Goal: Task Accomplishment & Management: Manage account settings

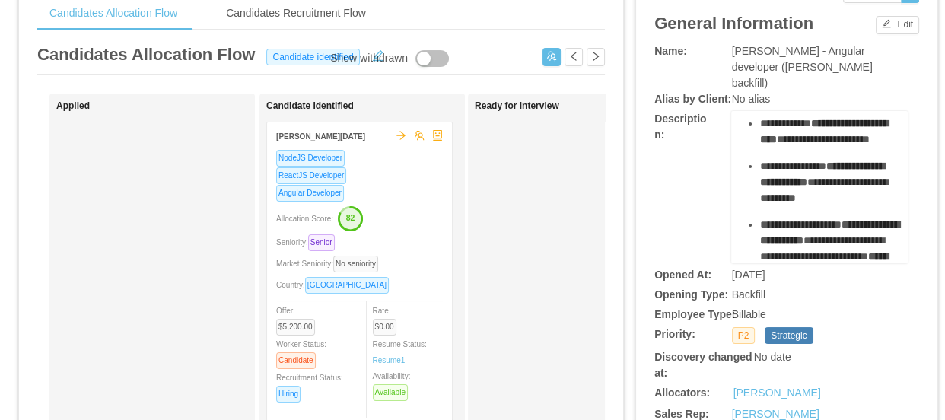
scroll to position [207, 0]
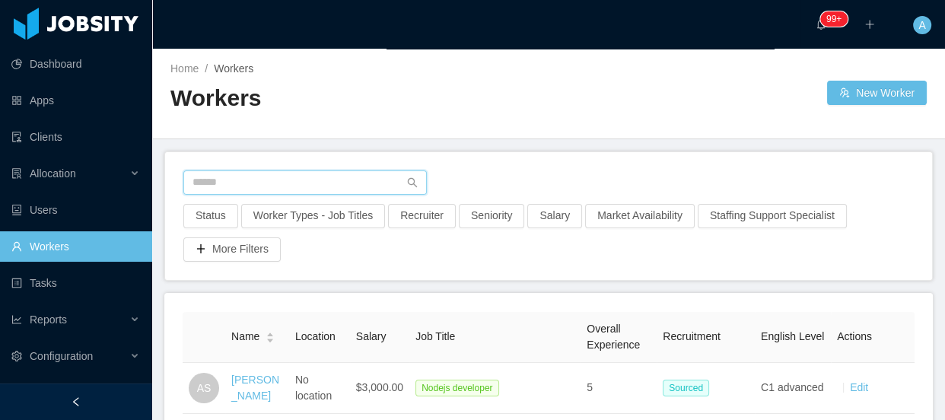
click at [282, 177] on input "text" at bounding box center [304, 182] width 243 height 24
paste input "**********"
type input "**********"
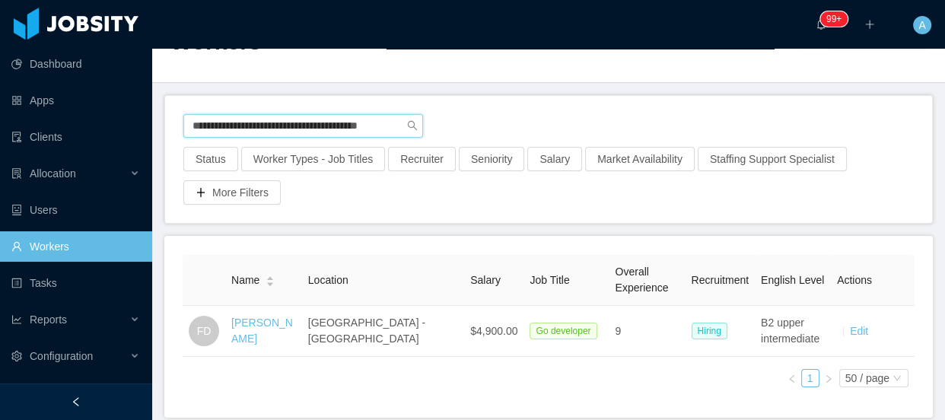
scroll to position [129, 0]
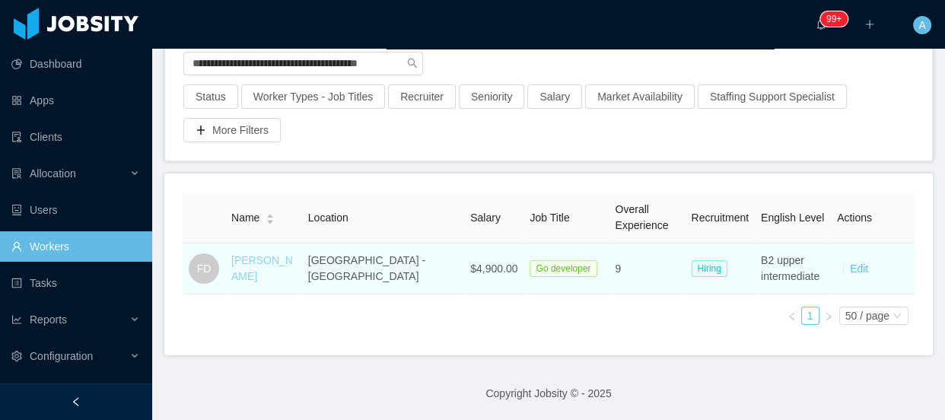
click at [262, 254] on link "Felipe Duarte" at bounding box center [262, 268] width 62 height 28
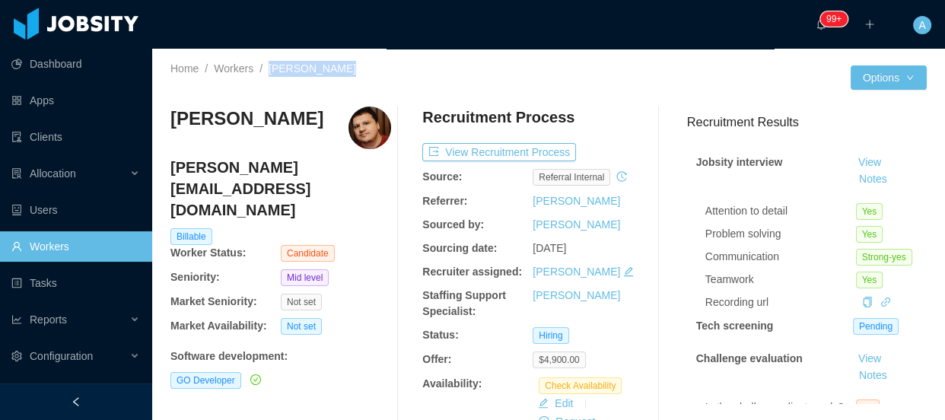
drag, startPoint x: 266, startPoint y: 74, endPoint x: 336, endPoint y: 65, distance: 69.7
click at [336, 65] on div "Home / Workers / Felipe Duarte /" at bounding box center [359, 69] width 378 height 16
copy span "Felipe Duarte"
click at [113, 256] on link "Workers" at bounding box center [75, 246] width 129 height 30
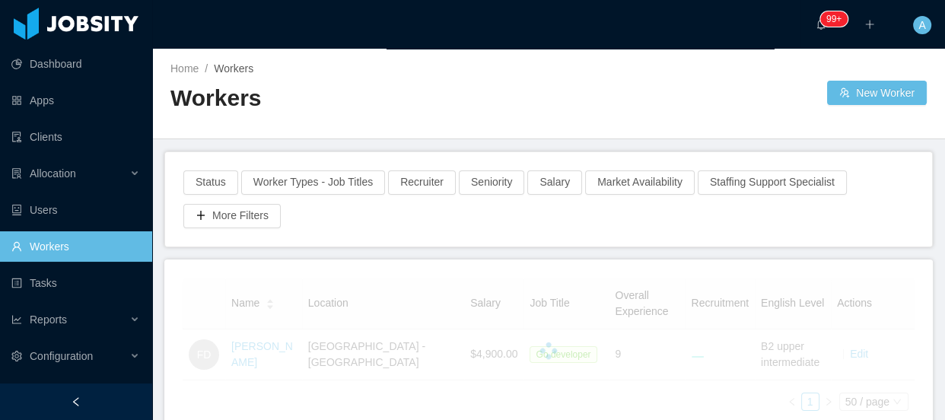
click at [444, 116] on div "Workers" at bounding box center [359, 104] width 378 height 43
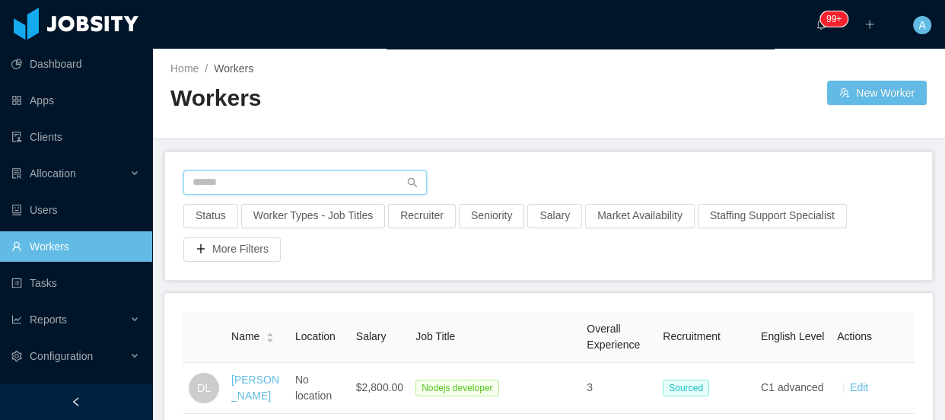
click at [273, 188] on input "text" at bounding box center [304, 182] width 243 height 24
paste input "**********"
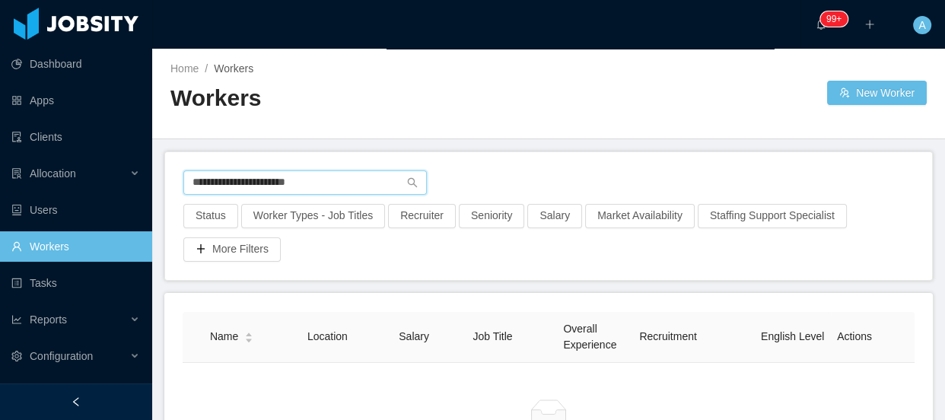
click at [197, 179] on input "**********" at bounding box center [304, 182] width 243 height 24
drag, startPoint x: 368, startPoint y: 187, endPoint x: 0, endPoint y: 171, distance: 367.9
click at [0, 171] on section "**********" at bounding box center [472, 210] width 945 height 420
paste input "**********"
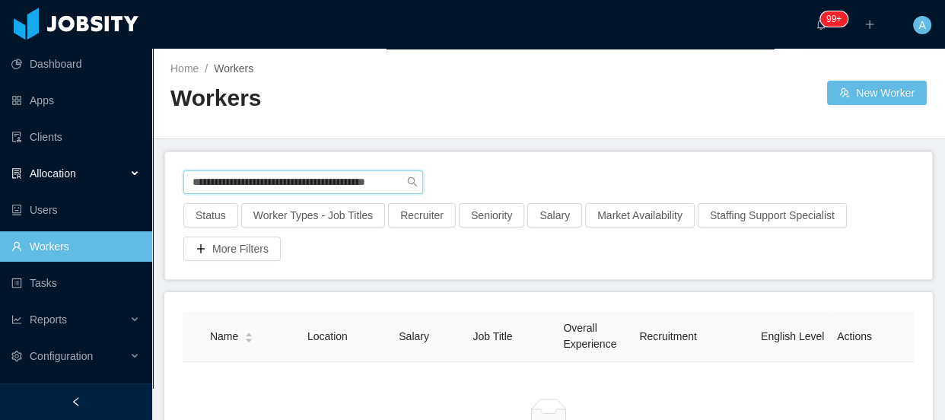
type input "**********"
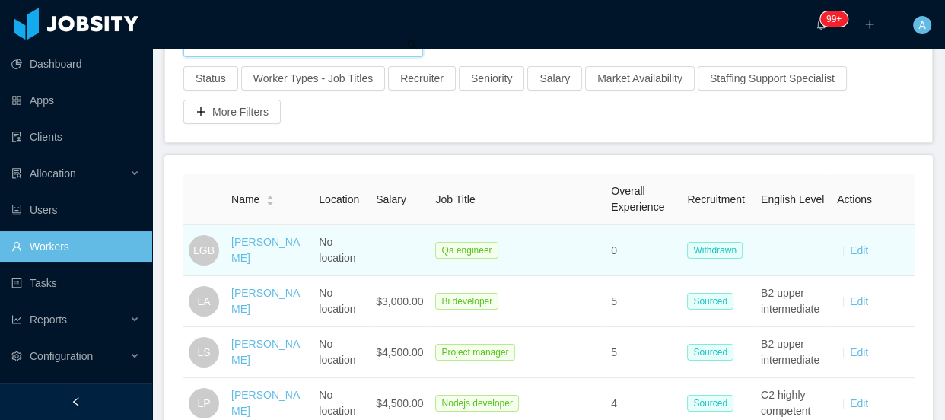
scroll to position [138, 0]
click at [389, 275] on td at bounding box center [399, 249] width 59 height 51
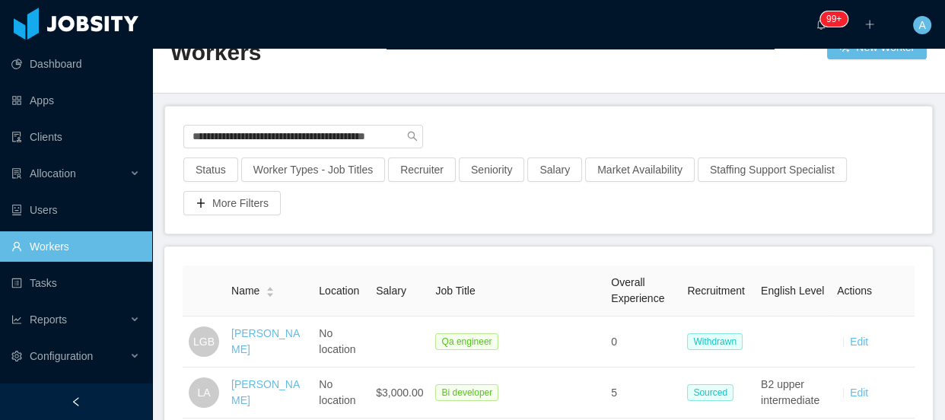
scroll to position [68, 0]
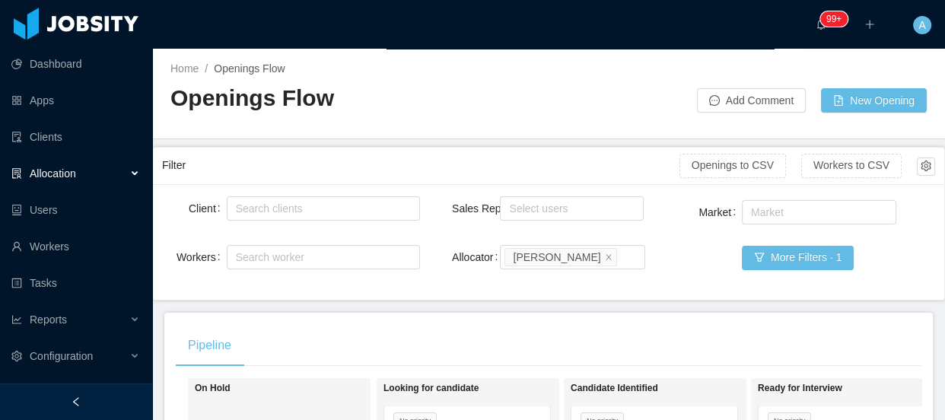
scroll to position [13, 0]
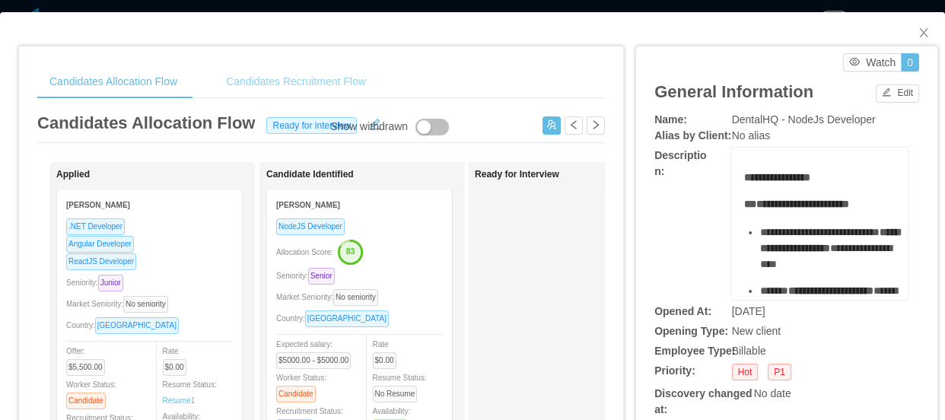
click at [346, 78] on div "Candidates Recruitment Flow" at bounding box center [296, 82] width 164 height 34
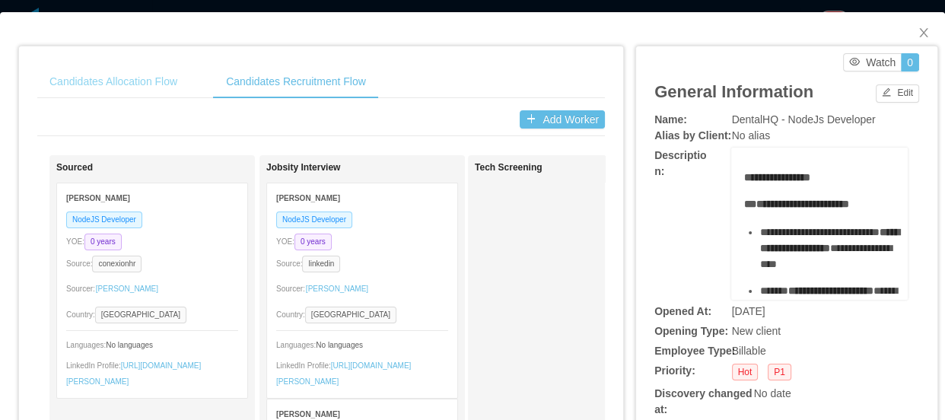
click at [115, 94] on div "Candidates Allocation Flow" at bounding box center [113, 82] width 152 height 34
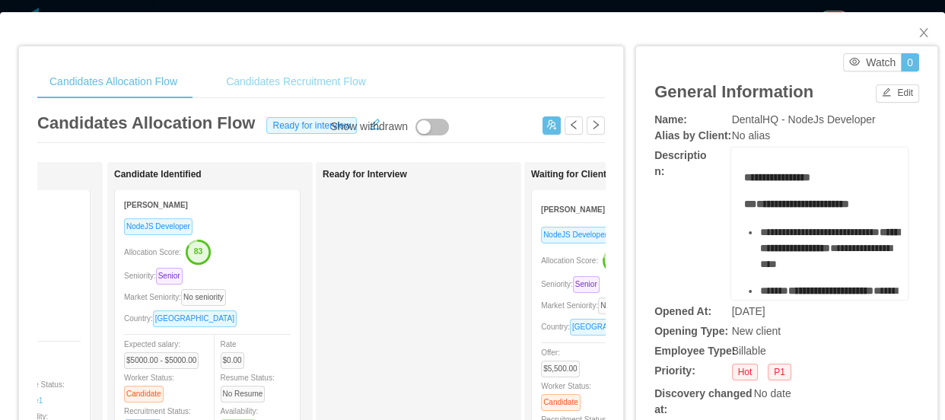
click at [270, 87] on div "Candidates Recruitment Flow" at bounding box center [296, 82] width 164 height 34
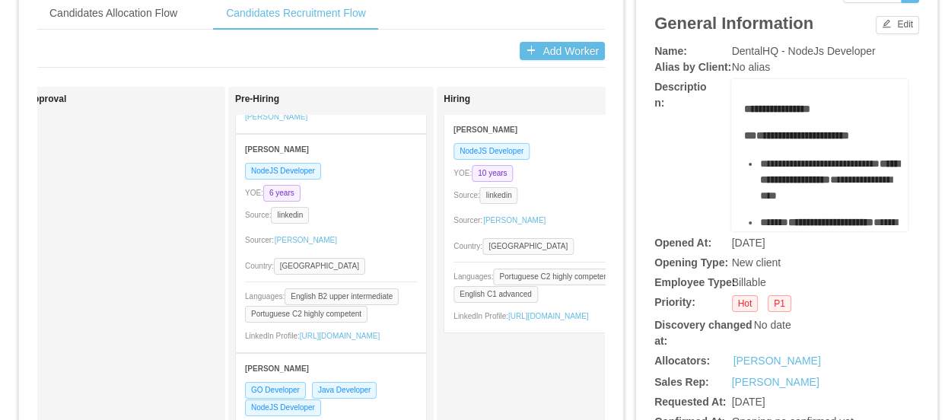
click at [500, 127] on strong "Murilo Portescheller" at bounding box center [486, 130] width 64 height 8
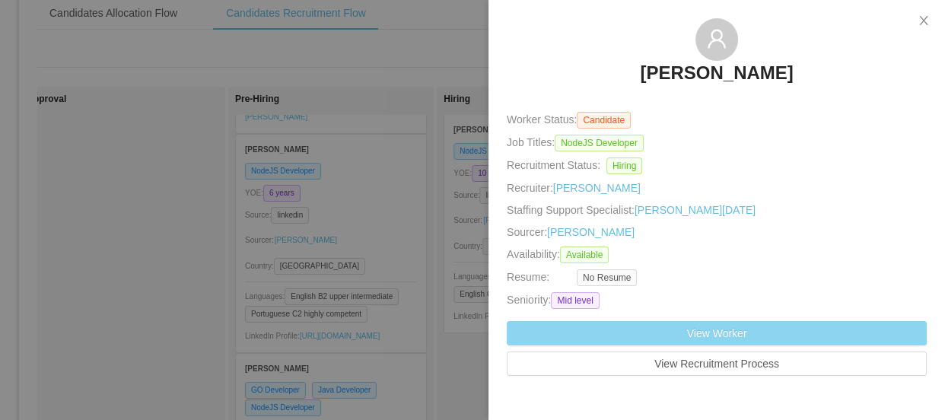
click at [724, 338] on link "View Worker" at bounding box center [717, 333] width 420 height 24
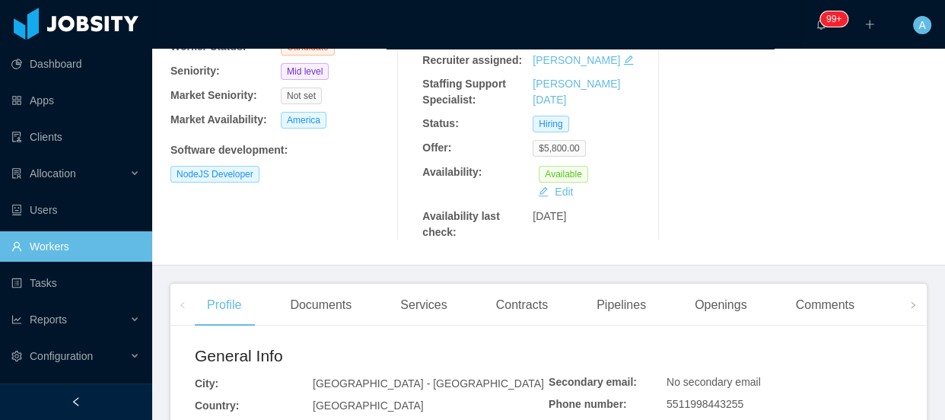
scroll to position [207, 0]
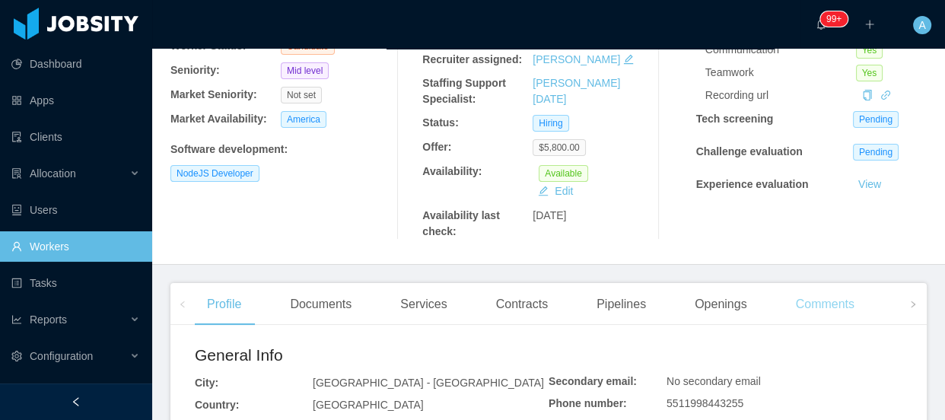
drag, startPoint x: 811, startPoint y: 304, endPoint x: 807, endPoint y: 298, distance: 8.2
click at [811, 304] on div "Comments" at bounding box center [825, 304] width 83 height 43
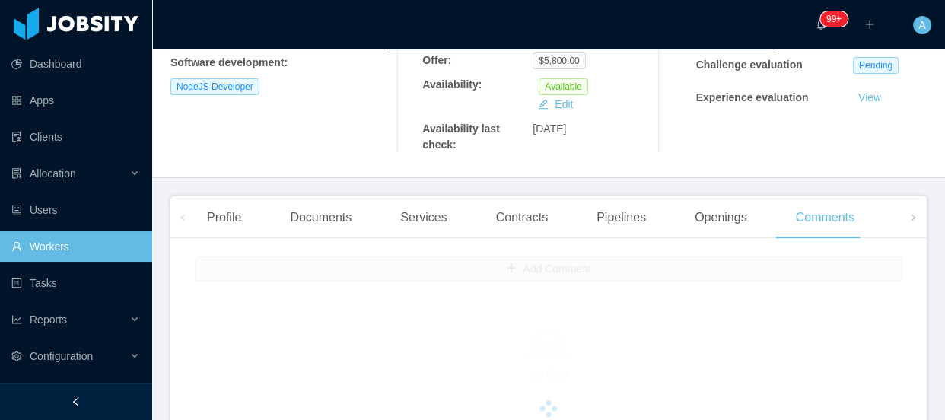
scroll to position [415, 0]
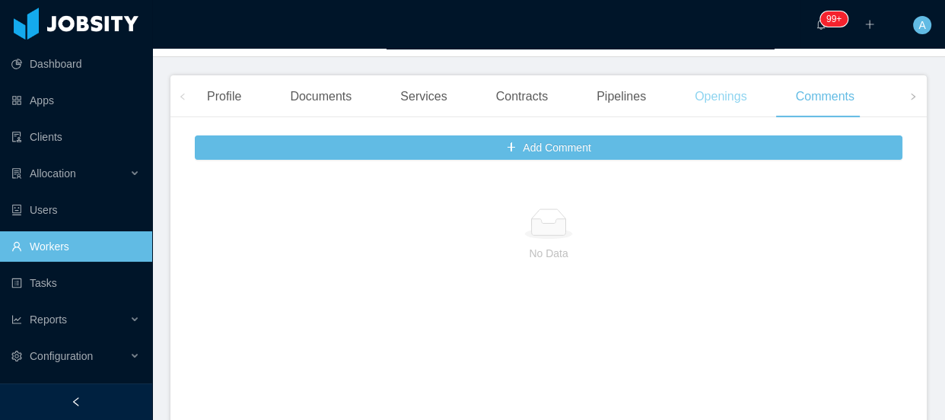
click at [709, 99] on div "Openings" at bounding box center [721, 96] width 77 height 43
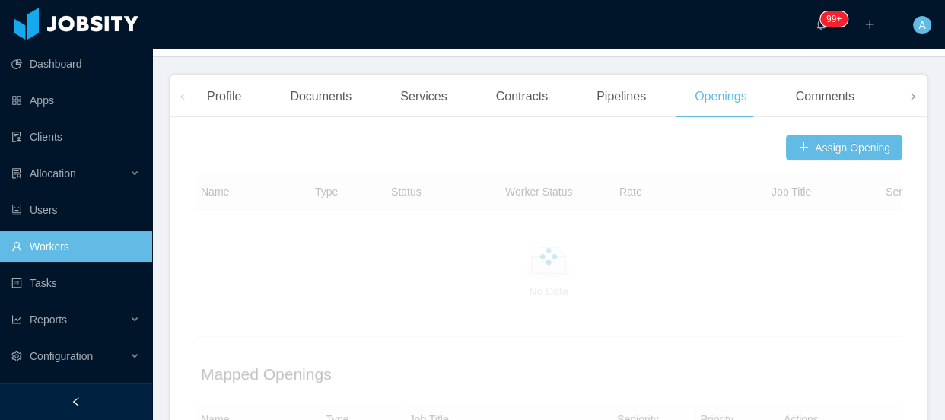
click at [909, 105] on span at bounding box center [913, 97] width 9 height 18
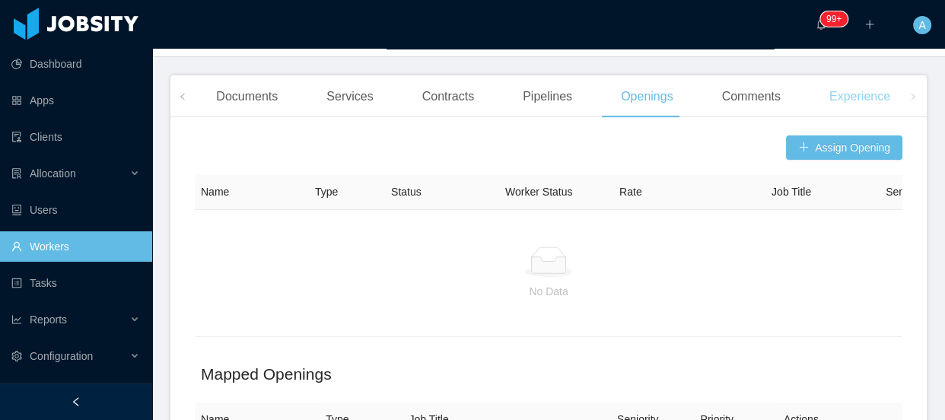
click at [873, 101] on div "Experience" at bounding box center [859, 96] width 85 height 43
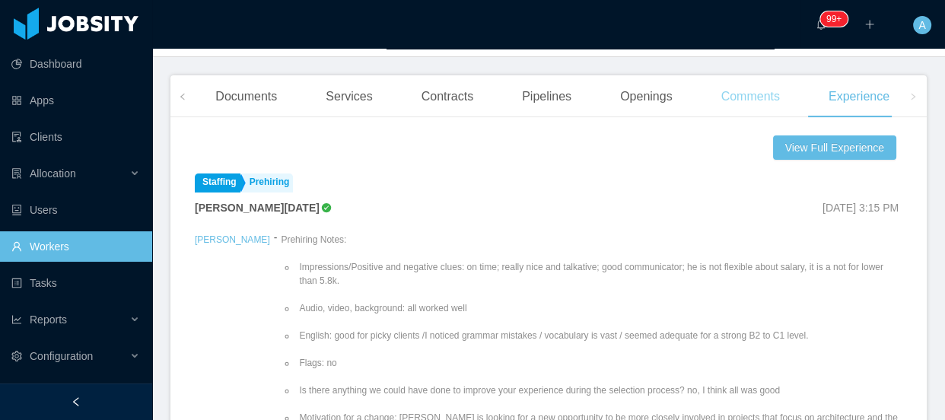
click at [746, 100] on div "Comments" at bounding box center [750, 96] width 83 height 43
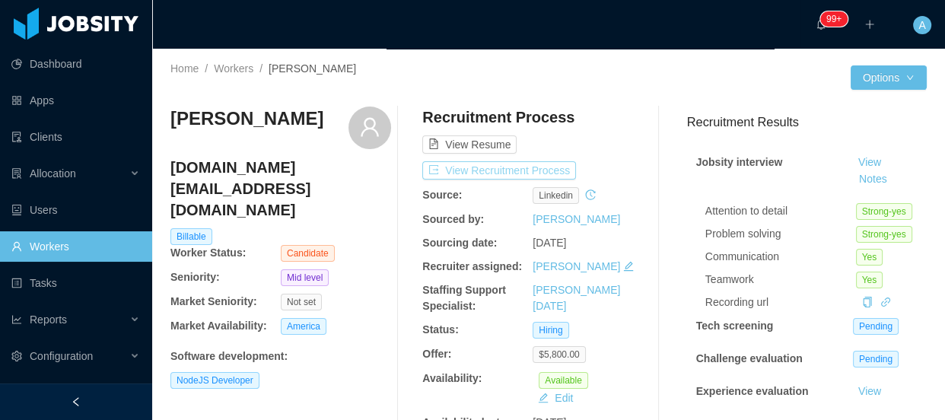
click at [540, 168] on button "View Recruitment Process" at bounding box center [499, 170] width 154 height 18
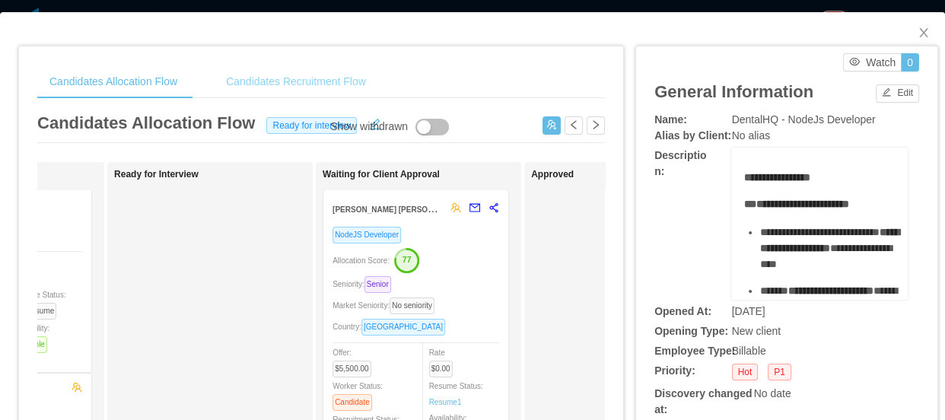
click at [289, 87] on div "Candidates Recruitment Flow" at bounding box center [296, 82] width 164 height 34
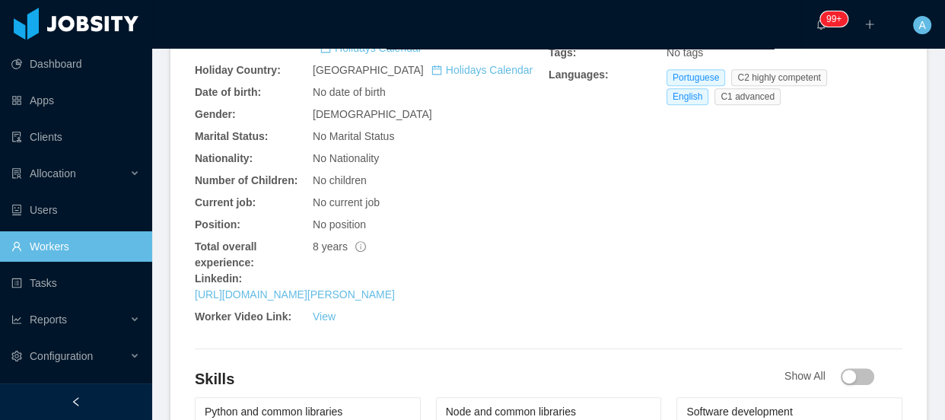
scroll to position [761, 0]
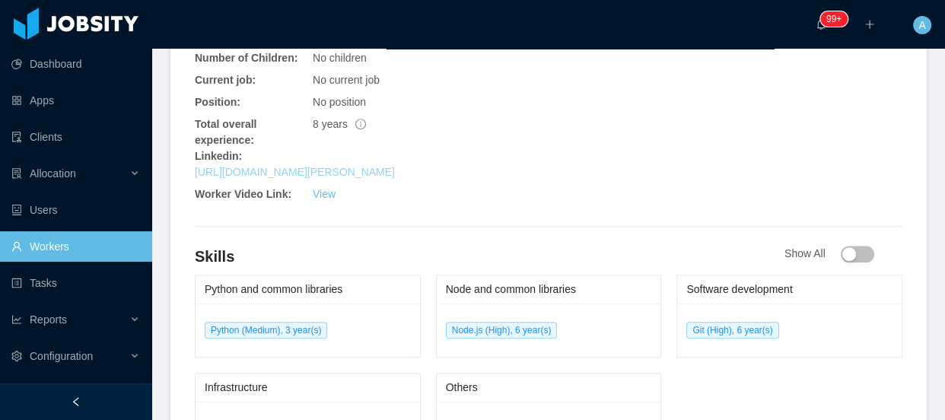
click at [385, 166] on link "https://www.linkedin.com/in/gabriel-bragavera" at bounding box center [295, 172] width 200 height 12
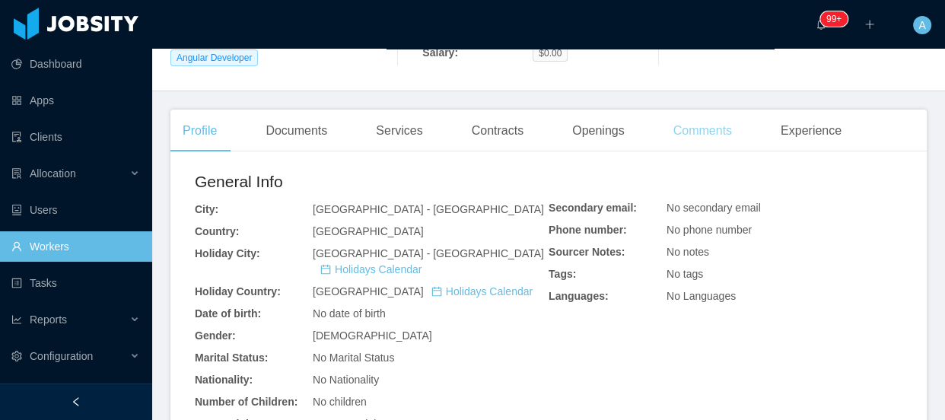
scroll to position [276, 0]
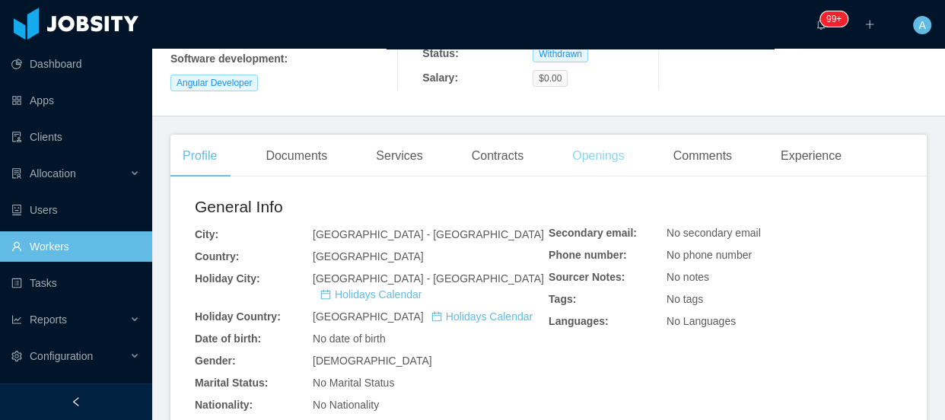
click at [582, 152] on div "Openings" at bounding box center [598, 156] width 77 height 43
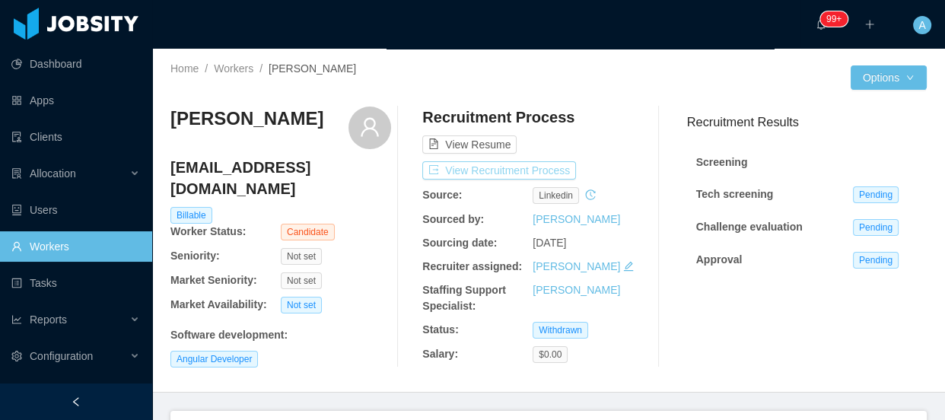
click at [507, 167] on button "View Recruitment Process" at bounding box center [499, 170] width 154 height 18
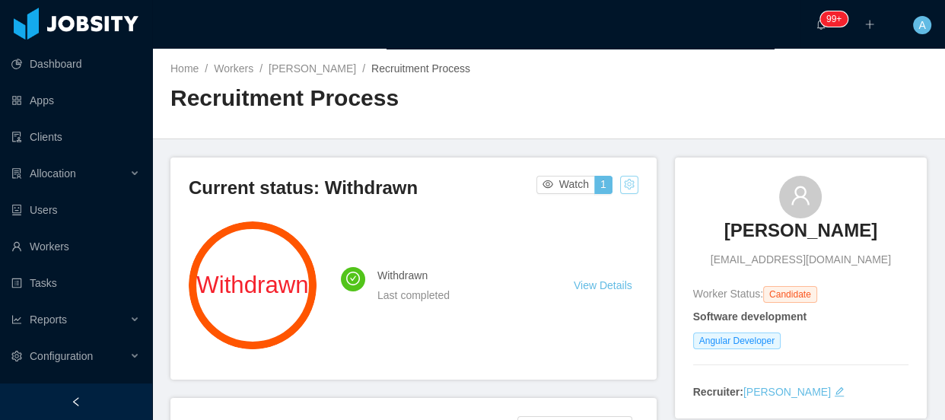
click at [625, 186] on button "button" at bounding box center [629, 185] width 18 height 18
click at [593, 238] on div "Change status" at bounding box center [589, 232] width 68 height 17
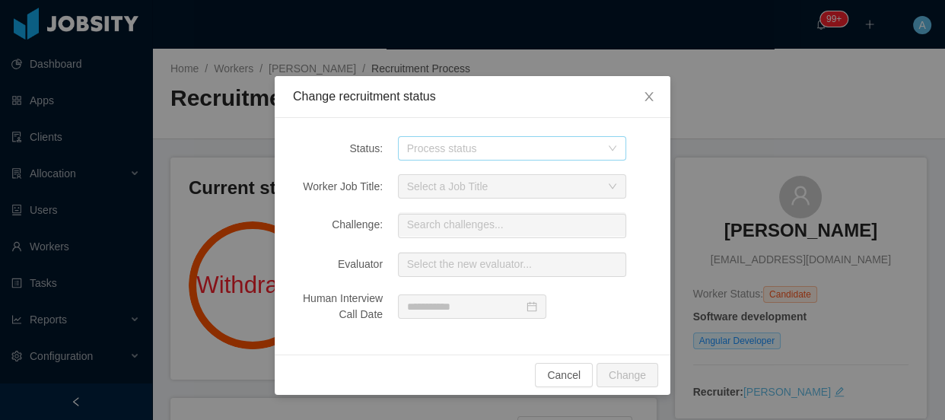
click at [491, 154] on div "Process status" at bounding box center [503, 148] width 193 height 15
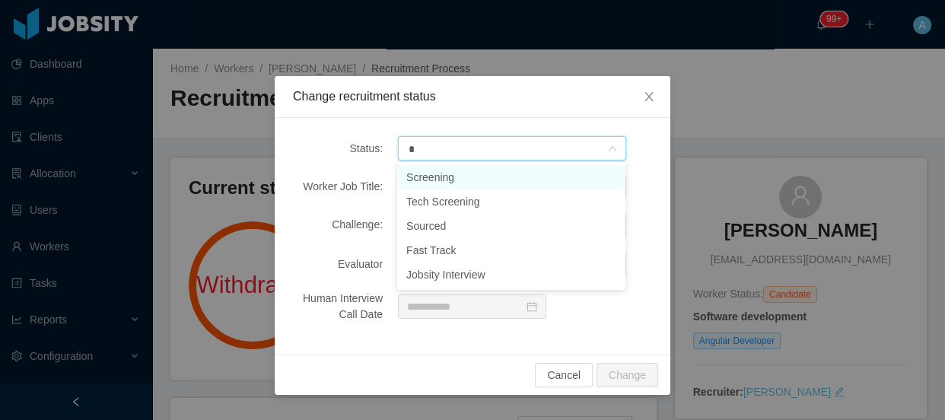
type input "**"
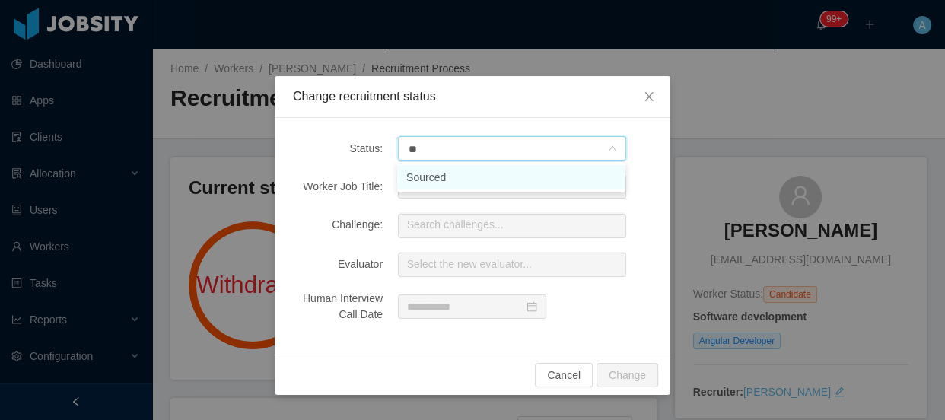
click at [491, 180] on li "Sourced" at bounding box center [511, 177] width 228 height 24
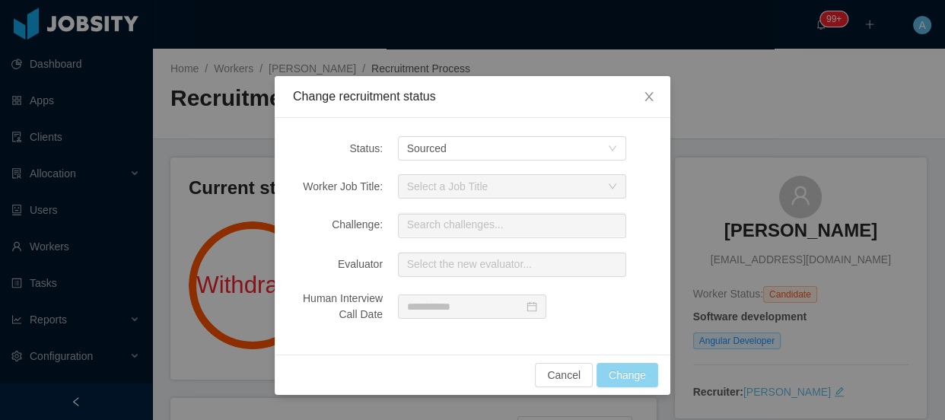
click at [632, 376] on button "Change" at bounding box center [628, 375] width 62 height 24
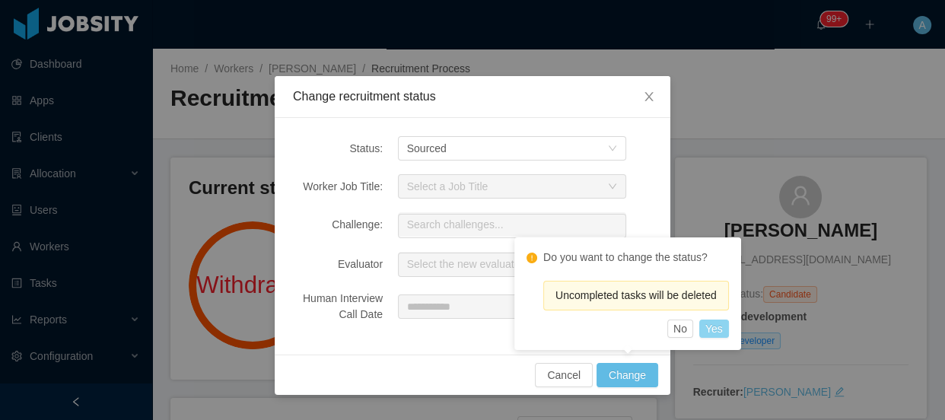
click at [710, 332] on button "Yes" at bounding box center [714, 329] width 30 height 18
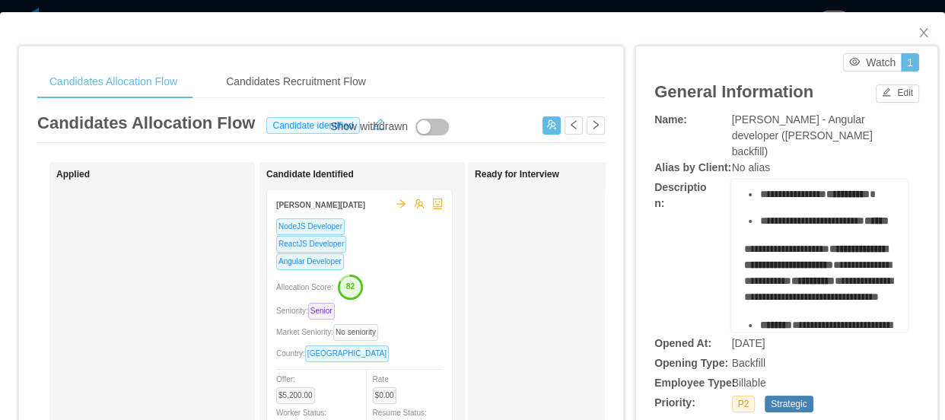
scroll to position [415, 0]
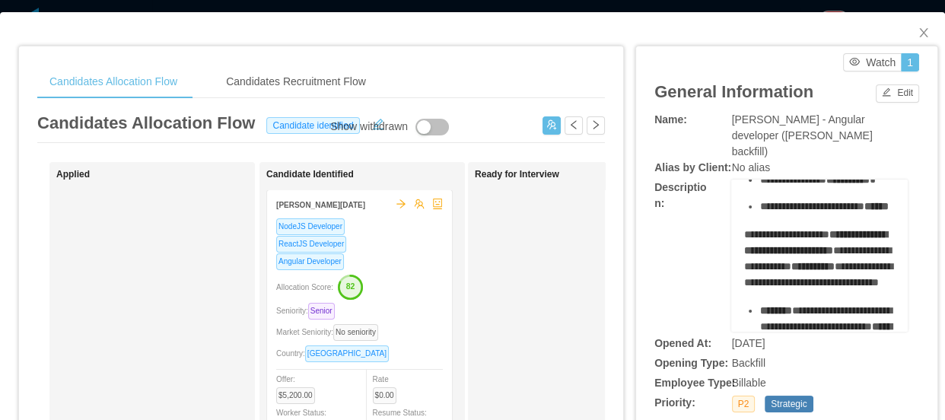
drag, startPoint x: 746, startPoint y: 223, endPoint x: 823, endPoint y: 172, distance: 92.9
click at [848, 186] on ul "**********" at bounding box center [819, 14] width 153 height 399
copy ul "**********"
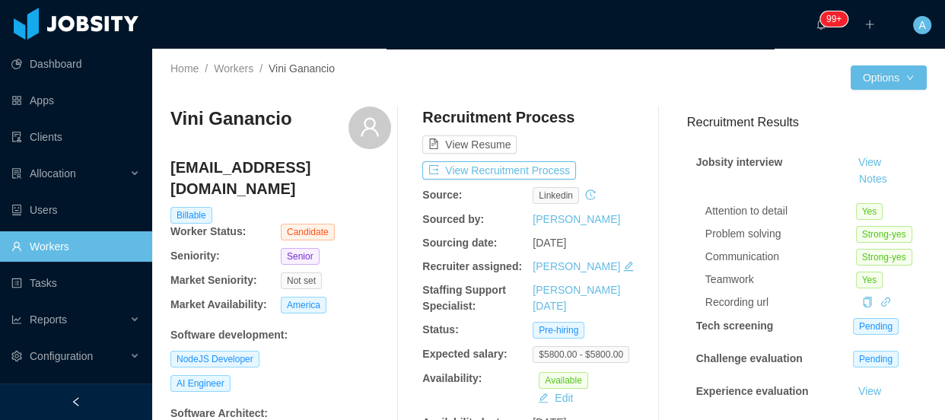
click at [559, 159] on div "Recruitment Process View Resume View Recruitment Process Source: linkedin Sourc…" at bounding box center [532, 277] width 221 height 340
click at [558, 164] on button "View Recruitment Process" at bounding box center [499, 170] width 154 height 18
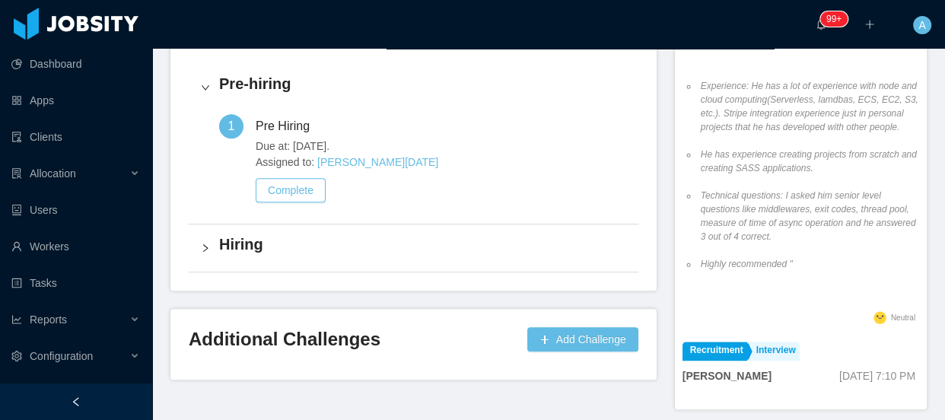
scroll to position [899, 0]
